Goal: Task Accomplishment & Management: Manage account settings

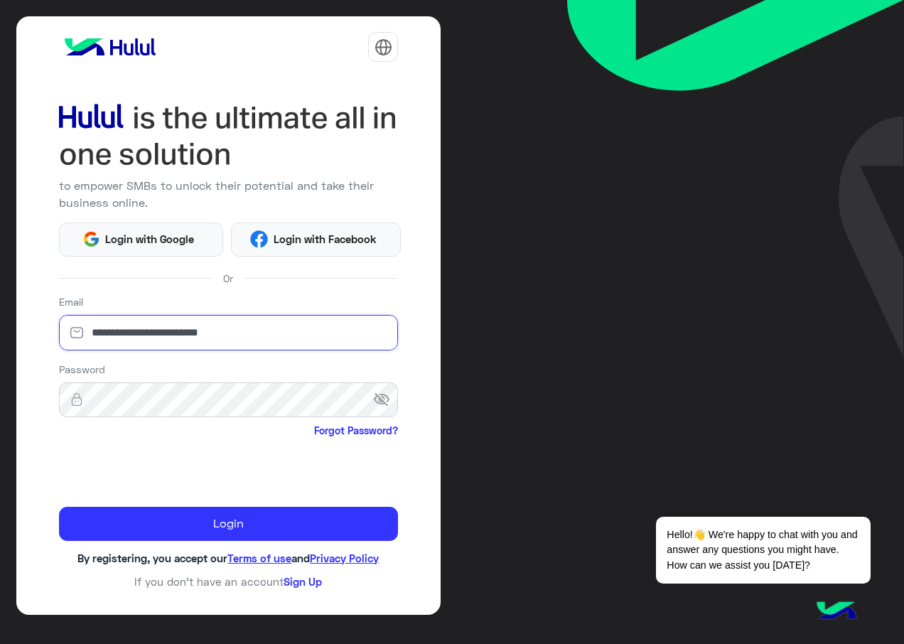
drag, startPoint x: 84, startPoint y: 328, endPoint x: 0, endPoint y: 346, distance: 85.7
click at [0, 329] on html "**********" at bounding box center [452, 322] width 904 height 644
paste input "***"
type input "**********"
click at [0, 394] on html "**********" at bounding box center [452, 322] width 904 height 644
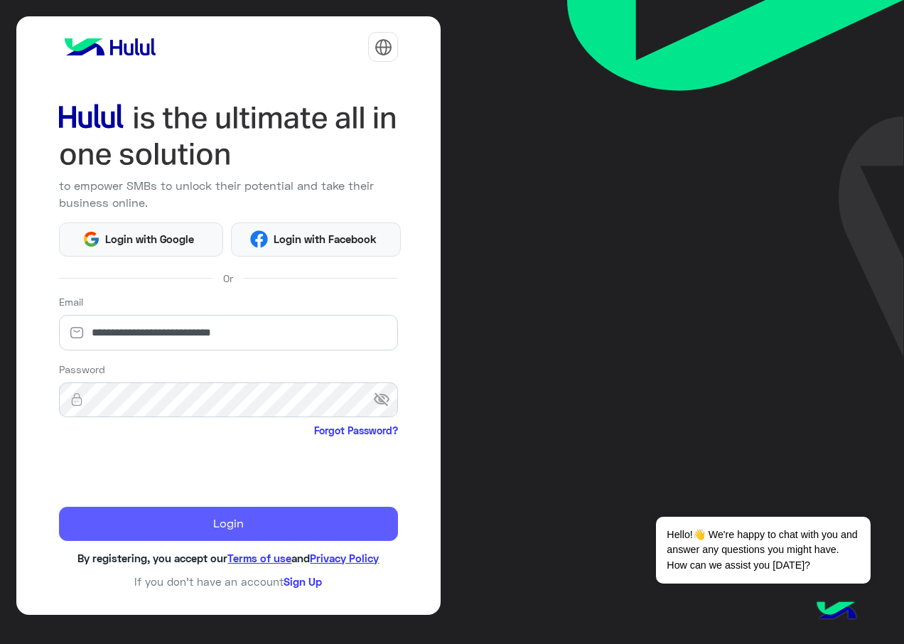
click at [135, 520] on button "Login" at bounding box center [229, 524] width 340 height 34
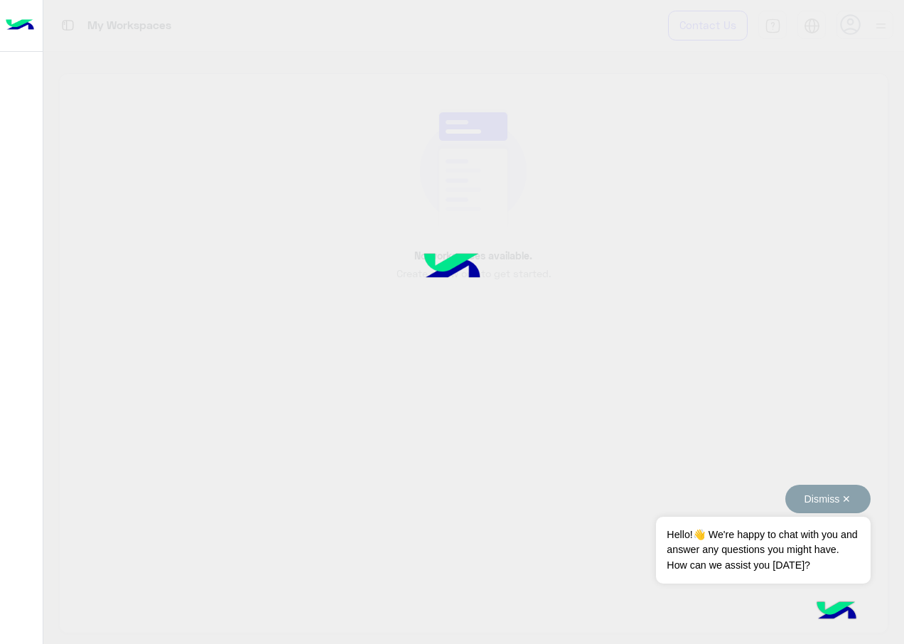
click at [844, 497] on button "Dismiss ✕" at bounding box center [827, 499] width 85 height 28
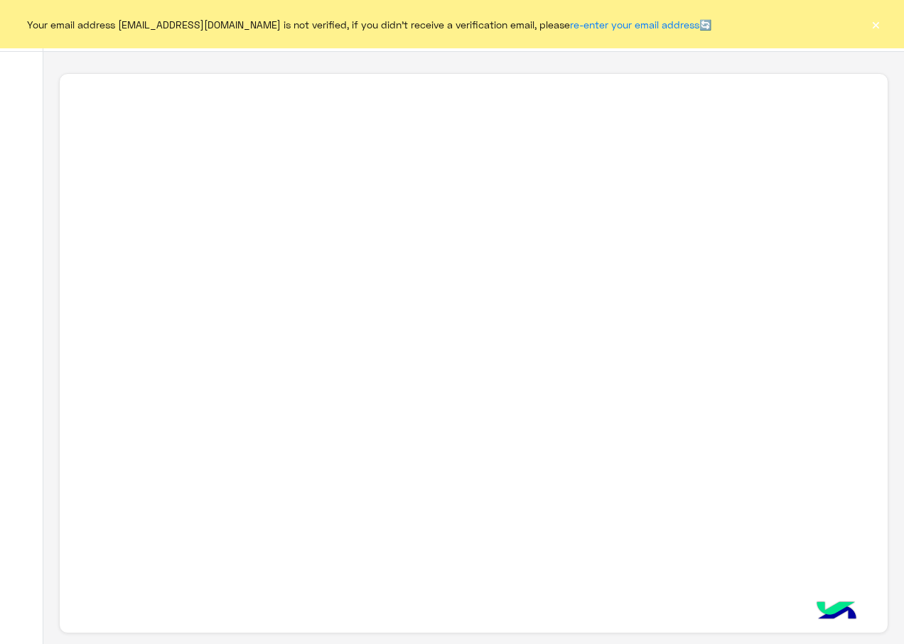
click at [878, 21] on button "×" at bounding box center [875, 24] width 14 height 14
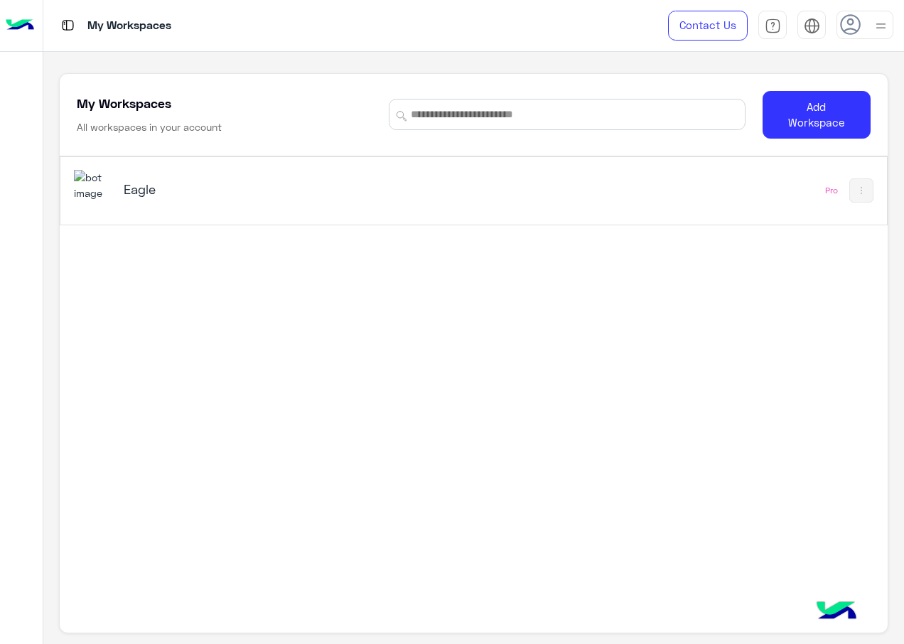
click at [205, 205] on div "Eagle" at bounding box center [314, 190] width 480 height 41
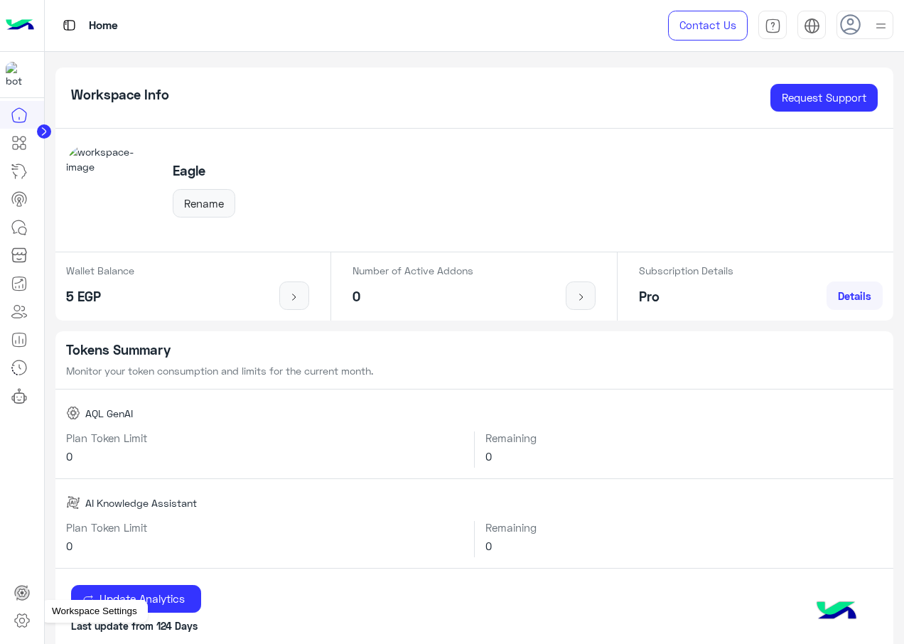
click at [25, 617] on icon at bounding box center [21, 620] width 17 height 17
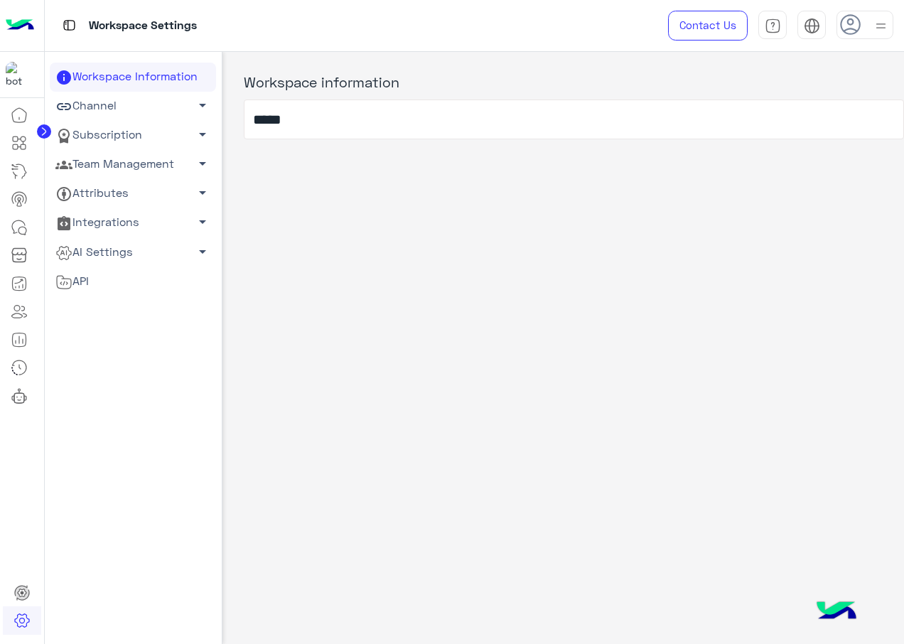
click at [140, 168] on link "Team Management arrow_drop_down" at bounding box center [133, 164] width 166 height 29
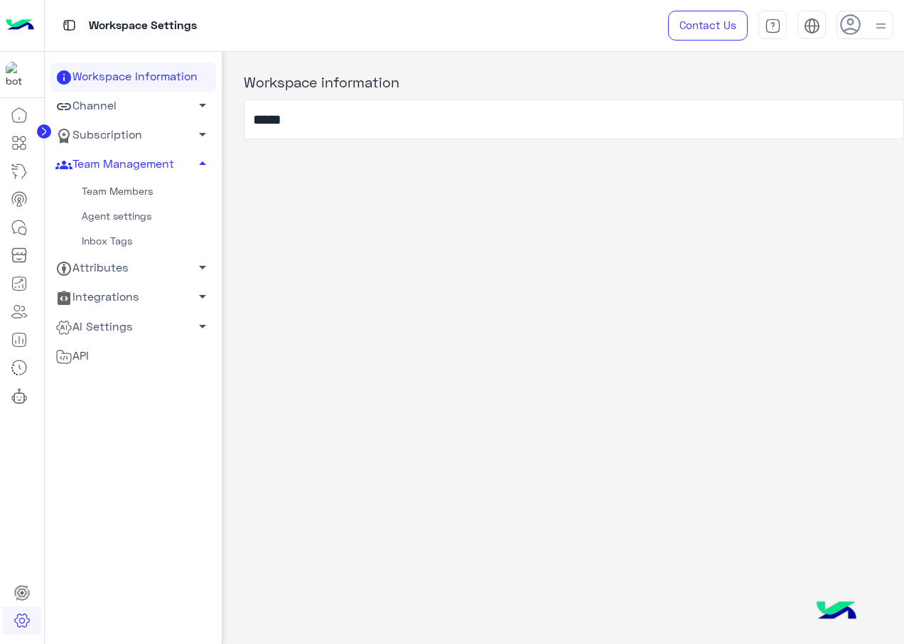
click at [142, 187] on link "Team Members" at bounding box center [133, 191] width 166 height 25
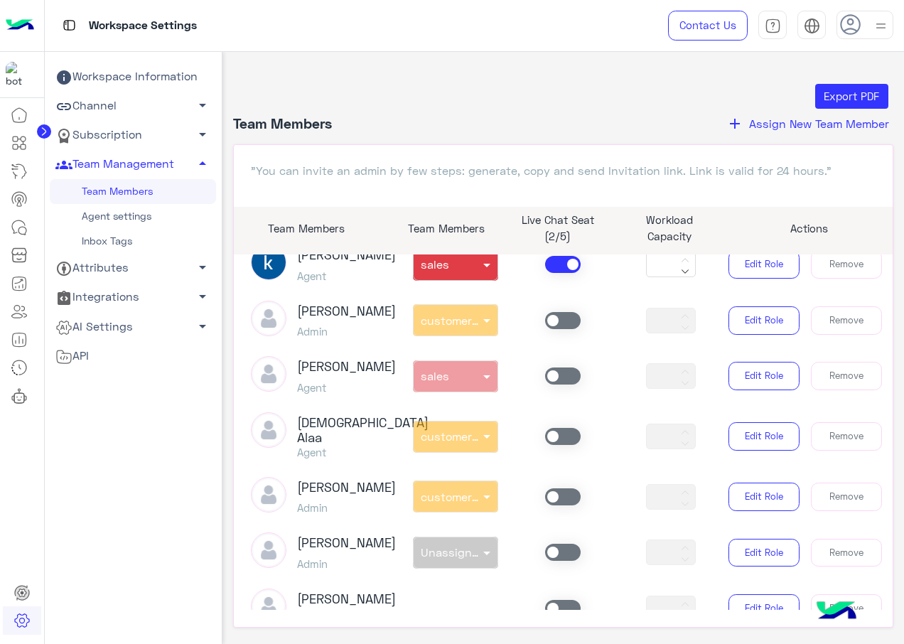
scroll to position [355, 0]
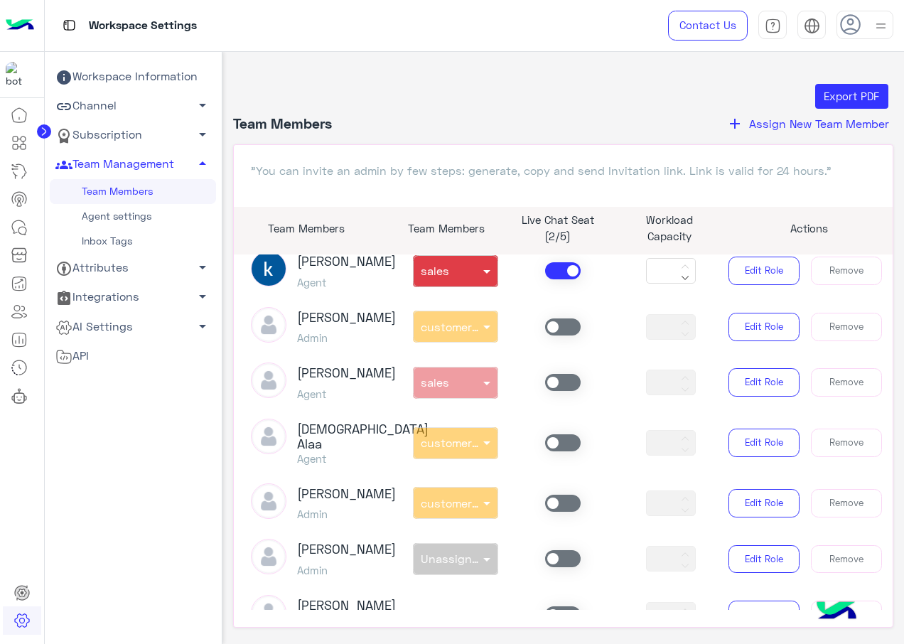
click at [561, 279] on span at bounding box center [563, 270] width 36 height 17
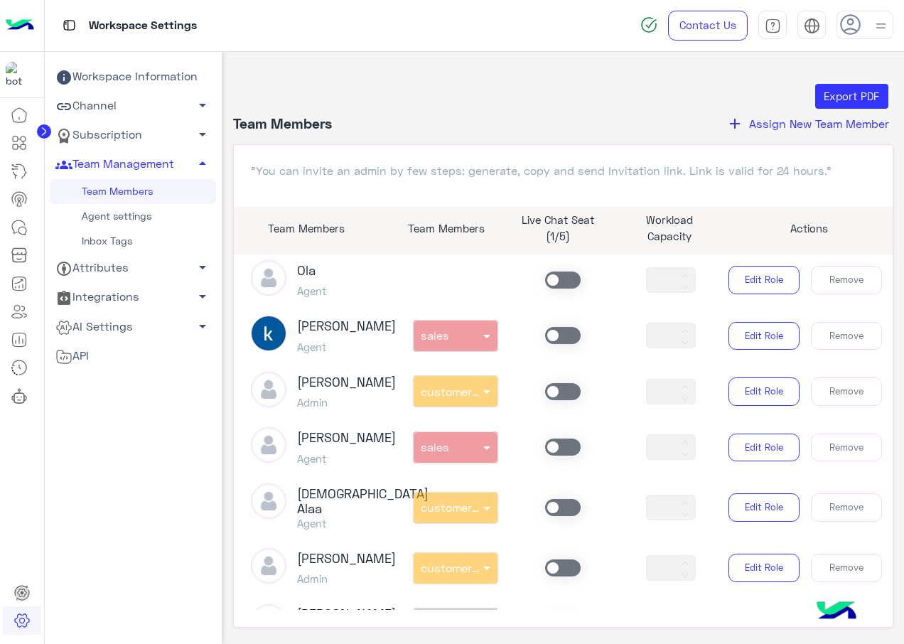
scroll to position [364, 0]
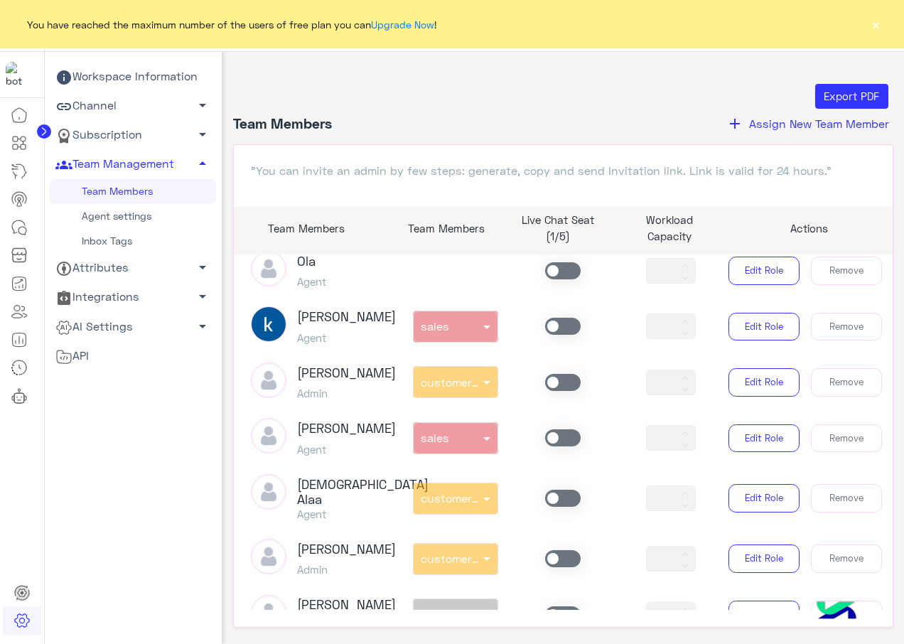
click at [565, 391] on span at bounding box center [563, 382] width 36 height 17
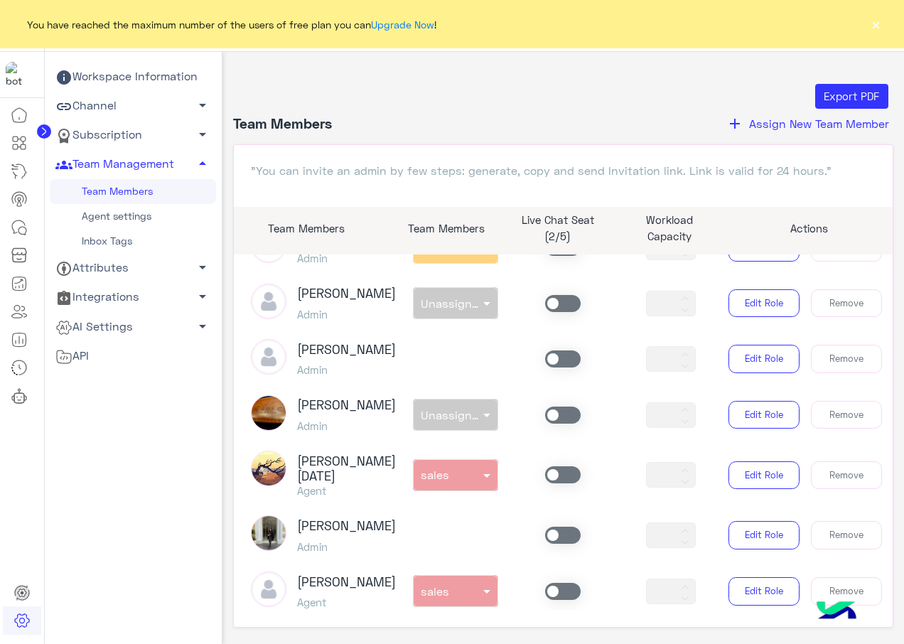
scroll to position [710, 0]
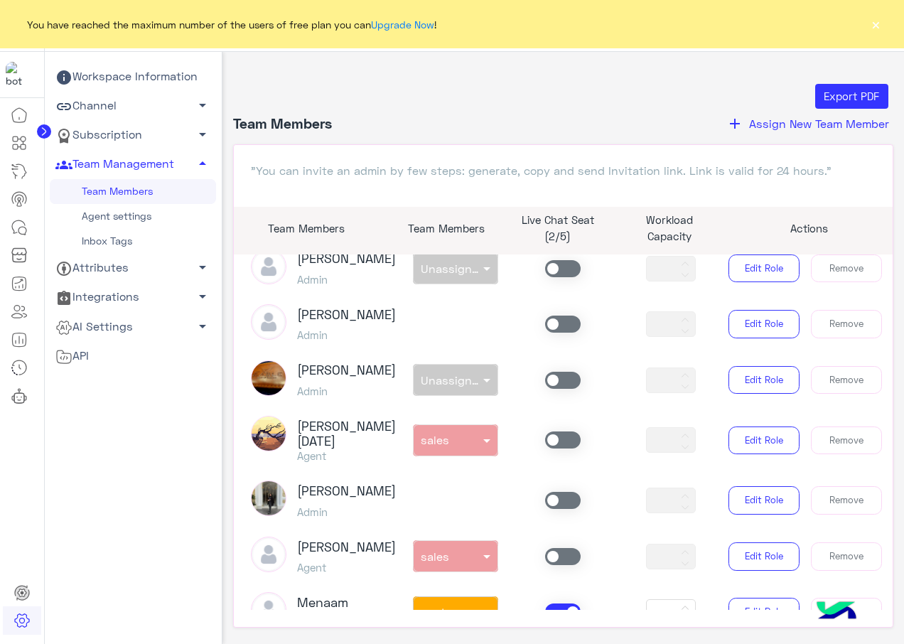
click at [556, 448] on span at bounding box center [563, 439] width 36 height 17
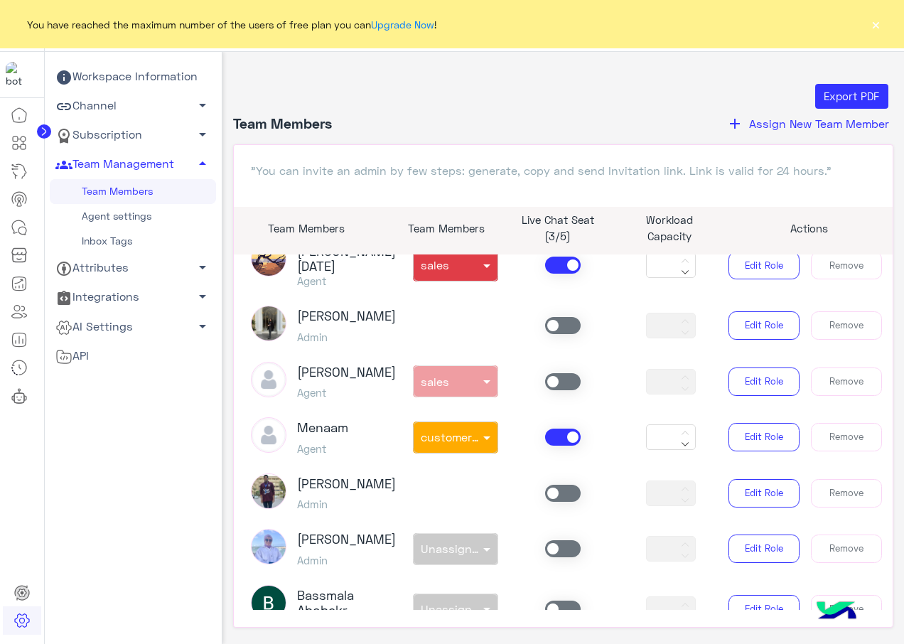
scroll to position [924, 0]
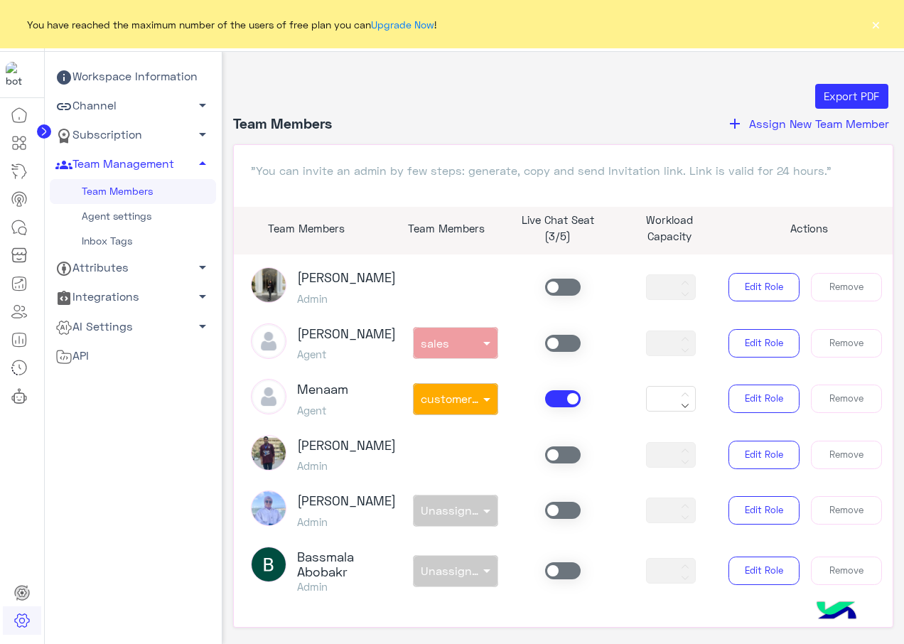
click at [562, 407] on span at bounding box center [563, 398] width 36 height 17
click at [553, 352] on span at bounding box center [563, 343] width 36 height 17
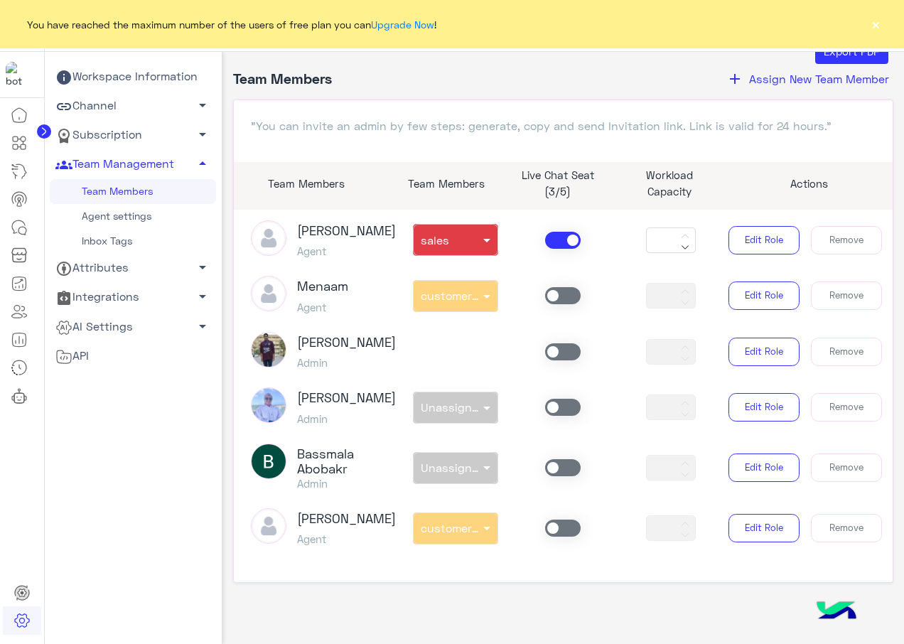
scroll to position [55, 0]
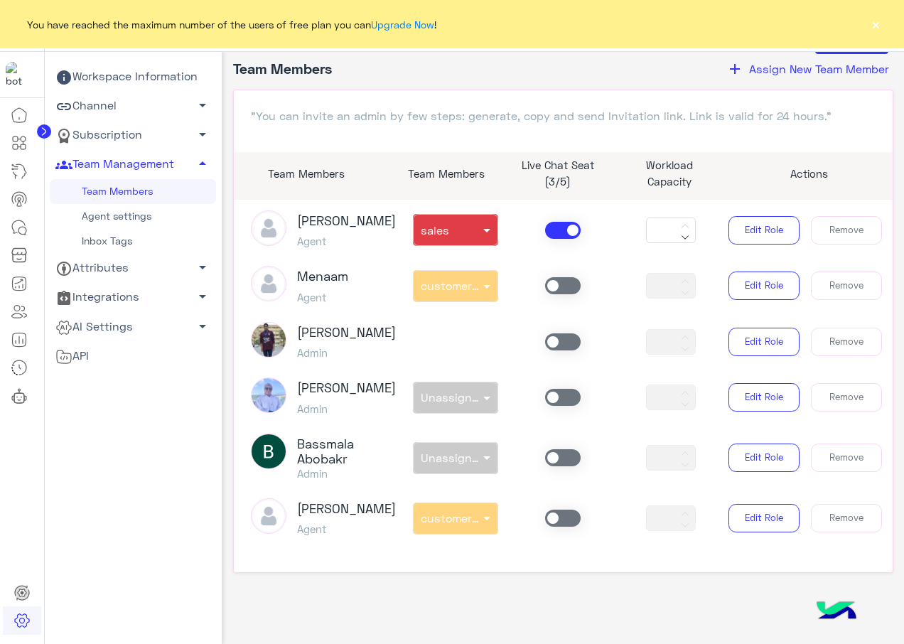
drag, startPoint x: 555, startPoint y: 507, endPoint x: 585, endPoint y: 438, distance: 75.1
click at [553, 509] on span at bounding box center [563, 517] width 36 height 17
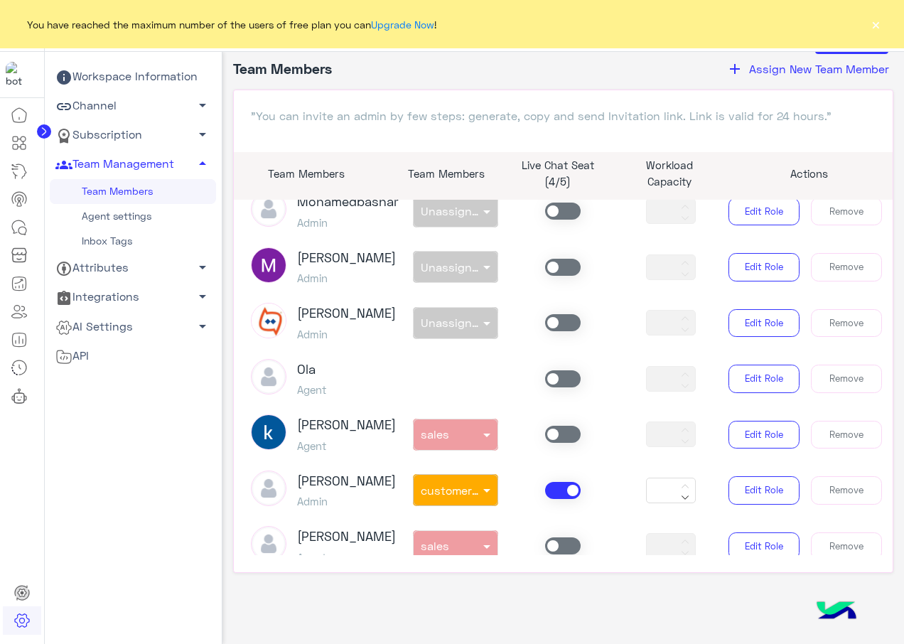
scroll to position [201, 0]
click at [875, 26] on button "×" at bounding box center [875, 24] width 14 height 14
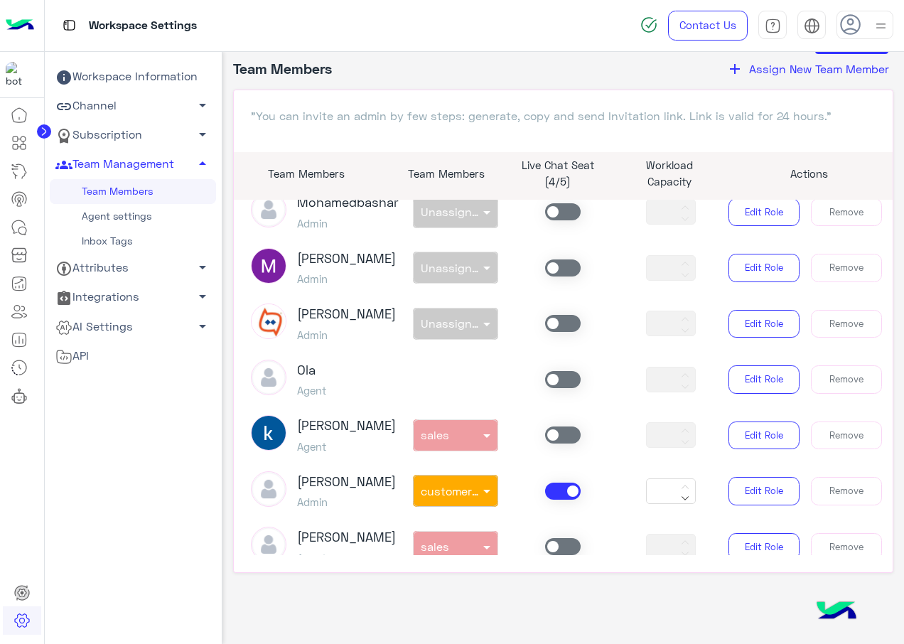
click at [876, 27] on img at bounding box center [881, 26] width 18 height 18
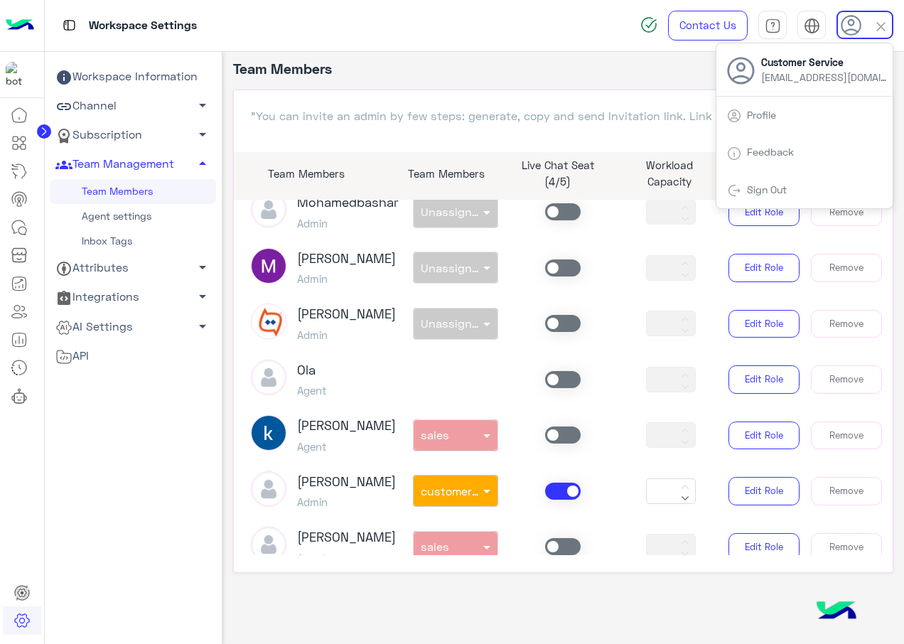
click at [764, 190] on link "Sign Out" at bounding box center [767, 189] width 40 height 12
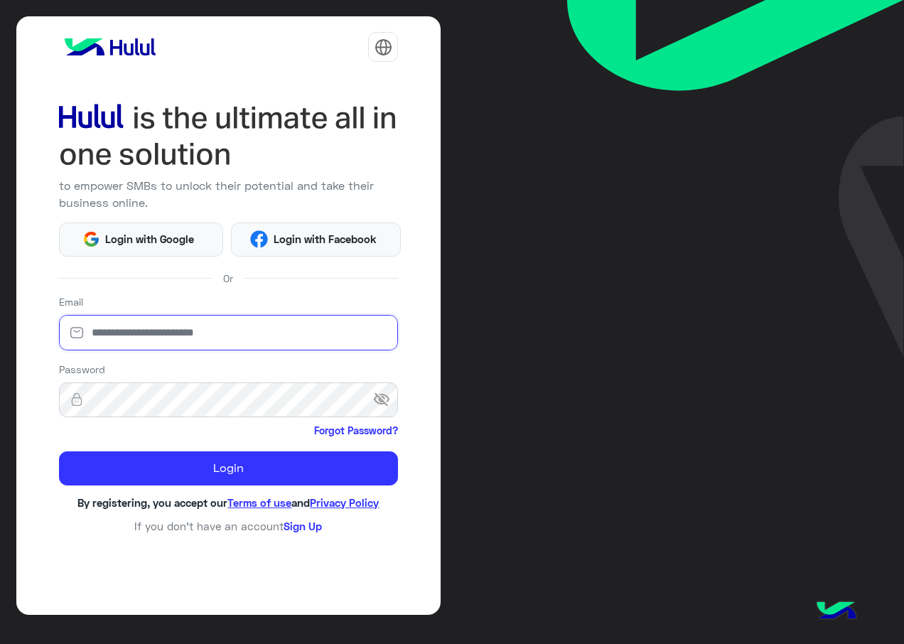
type input "**********"
